Goal: Task Accomplishment & Management: Manage account settings

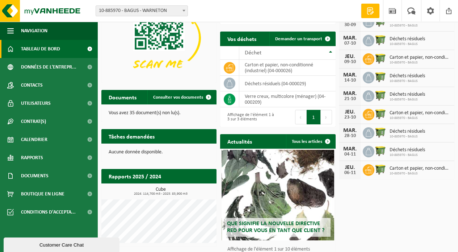
scroll to position [73, 0]
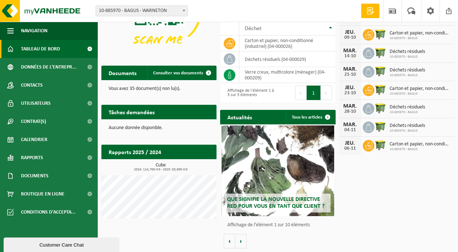
click at [345, 35] on div "09-10" at bounding box center [350, 37] width 14 height 5
click at [410, 36] on span "10-885970 - BAGUS" at bounding box center [419, 38] width 61 height 4
click at [380, 31] on img at bounding box center [380, 34] width 12 height 12
click at [372, 11] on span at bounding box center [370, 10] width 11 height 7
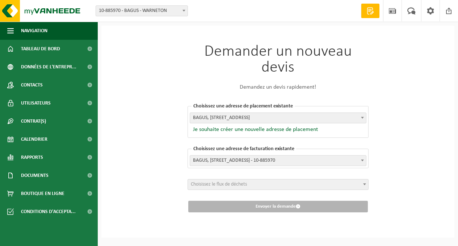
click at [389, 12] on span at bounding box center [392, 10] width 11 height 21
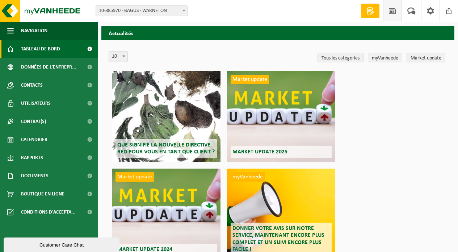
click at [47, 48] on span "Tableau de bord" at bounding box center [40, 49] width 39 height 18
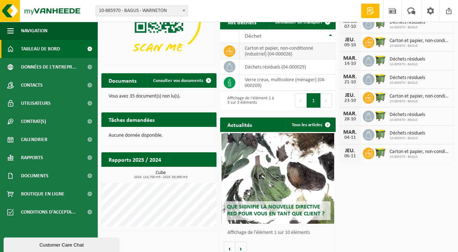
scroll to position [73, 0]
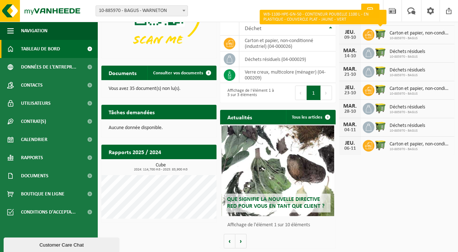
click at [379, 30] on img at bounding box center [380, 34] width 12 height 12
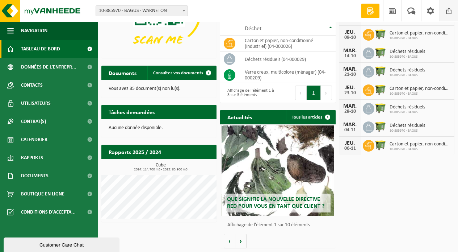
click at [447, 10] on span at bounding box center [448, 10] width 11 height 21
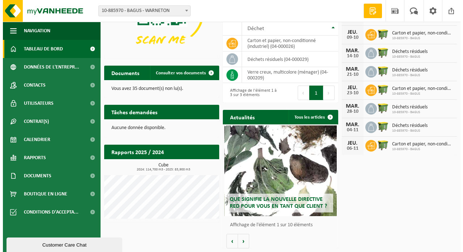
scroll to position [0, 0]
